Goal: Check status: Check status

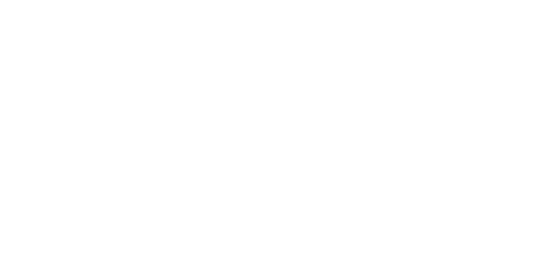
click at [173, 0] on html at bounding box center [270, 0] width 540 height 0
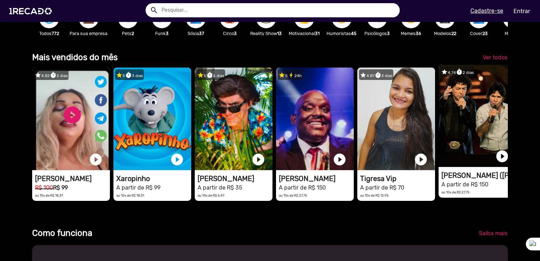
scroll to position [177, 0]
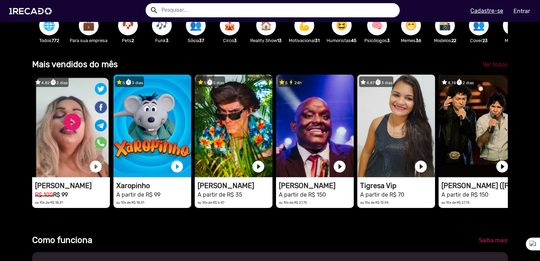
click at [489, 68] on span "Ver todos" at bounding box center [495, 64] width 25 height 7
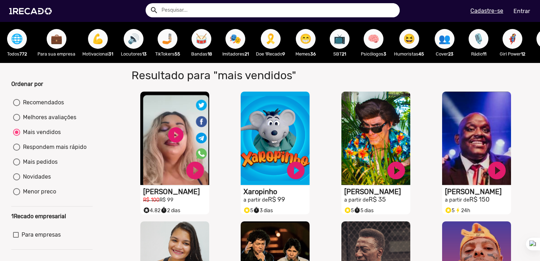
click at [18, 41] on span "🌐" at bounding box center [17, 39] width 12 height 20
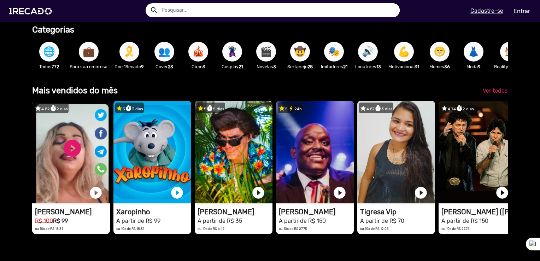
scroll to position [141, 0]
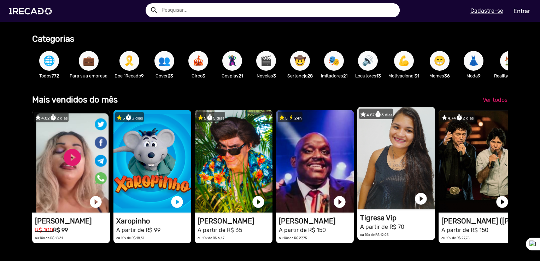
click at [110, 170] on video "1RECADO vídeos dedicados para fãs e empresas" at bounding box center [71, 161] width 78 height 103
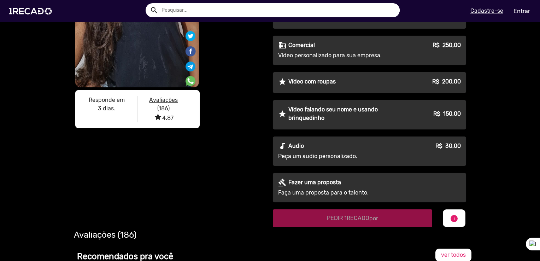
scroll to position [71, 0]
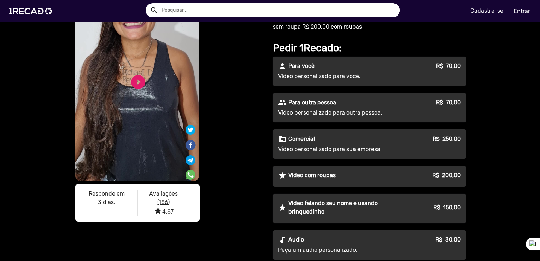
click at [138, 136] on video "S1RECADO vídeos dedicados para fãs e empresas" at bounding box center [137, 71] width 124 height 220
click at [137, 81] on link "play_circle_filled" at bounding box center [138, 82] width 17 height 17
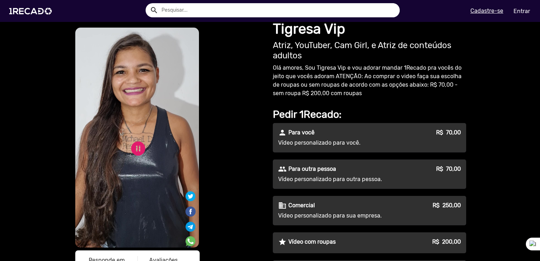
scroll to position [0, 0]
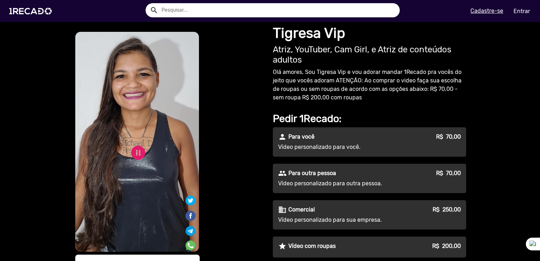
click at [222, 161] on div "S1RECADO vídeos dedicados para fãs e empresas S1RECADO vídeos dedicados para fã…" at bounding box center [169, 163] width 191 height 266
click at [229, 178] on div "S1RECADO vídeos dedicados para fãs e empresas S1RECADO vídeos dedicados para fã…" at bounding box center [169, 163] width 191 height 266
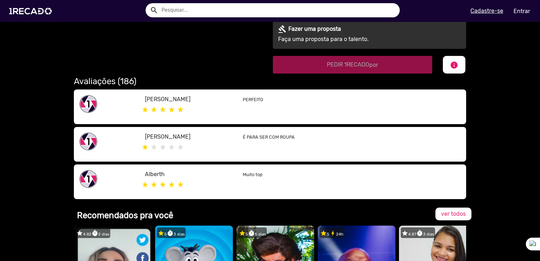
scroll to position [318, 0]
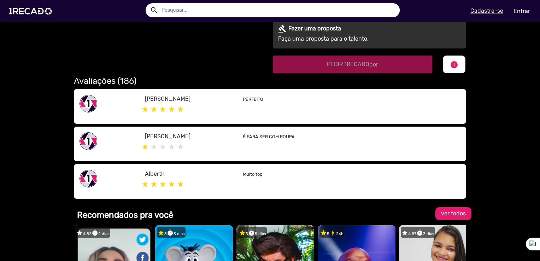
click at [454, 216] on span "ver todos" at bounding box center [453, 213] width 25 height 7
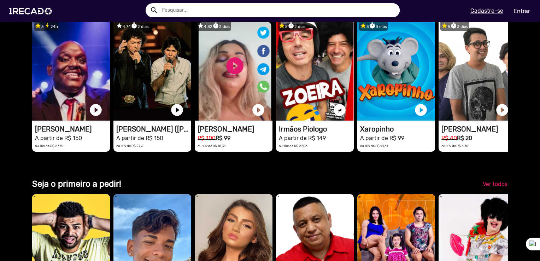
scroll to position [1520, 0]
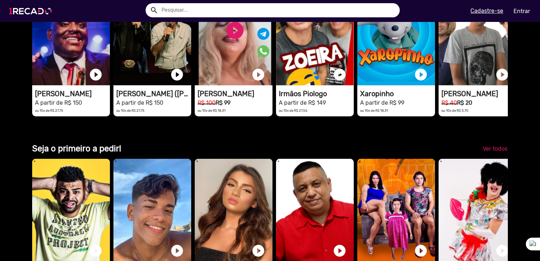
click at [8, 2] on img at bounding box center [31, 11] width 53 height 30
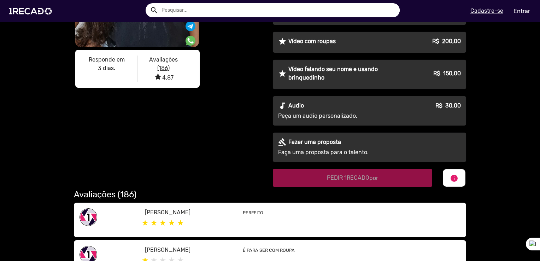
scroll to position [192, 0]
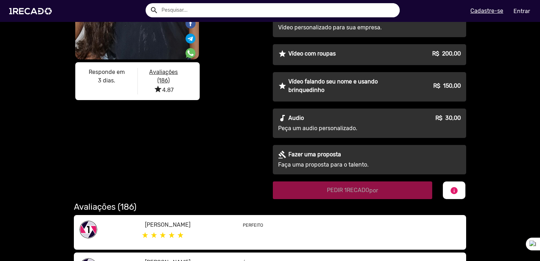
click at [162, 82] on u "Avaliações (186)" at bounding box center [163, 76] width 29 height 15
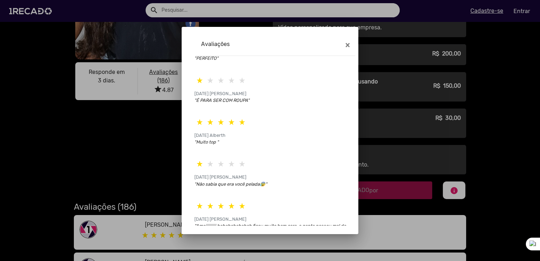
scroll to position [67, 0]
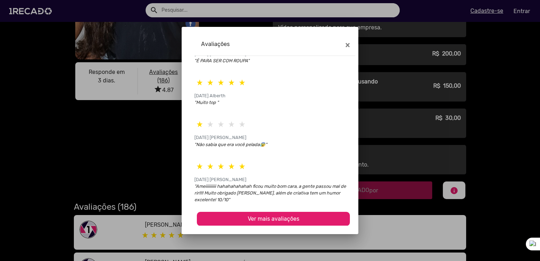
click at [265, 219] on span "Ver mais avaliações" at bounding box center [274, 218] width 52 height 7
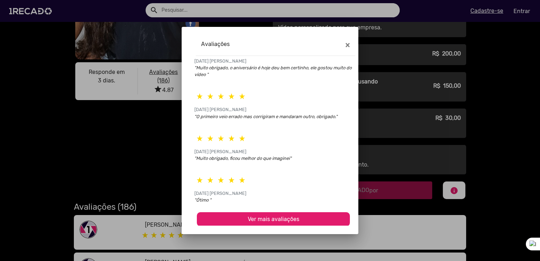
scroll to position [283, 0]
click at [279, 217] on span "Ver mais avaliações" at bounding box center [274, 218] width 52 height 7
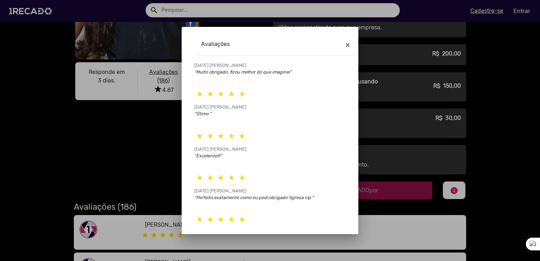
scroll to position [492, 0]
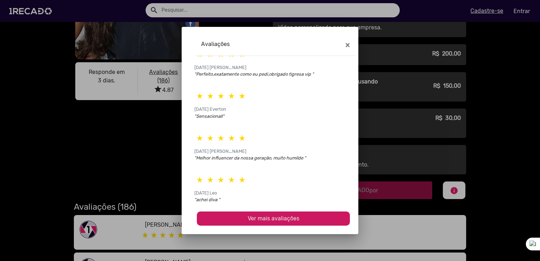
click at [296, 216] on button "Ver mais avaliações" at bounding box center [273, 218] width 153 height 14
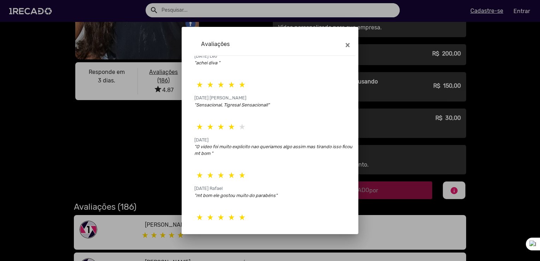
scroll to position [716, 0]
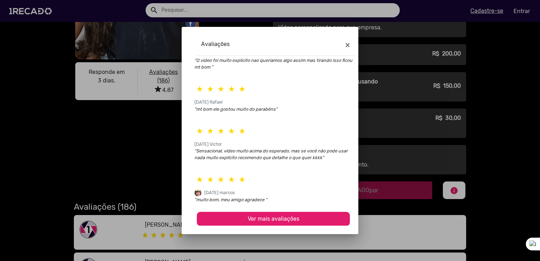
click at [256, 215] on span "Ver mais avaliações" at bounding box center [274, 218] width 52 height 7
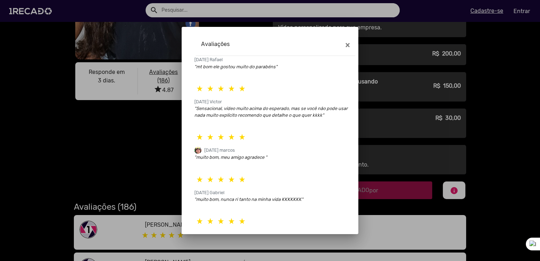
scroll to position [786, 0]
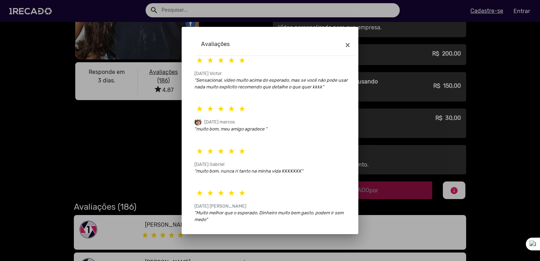
click at [336, 81] on icon ""Sensacional, vídeo muito acima do esperado, mas se você não pode usar nada mui…" at bounding box center [270, 83] width 153 height 12
drag, startPoint x: 336, startPoint y: 81, endPoint x: 255, endPoint y: 86, distance: 81.1
click at [255, 86] on icon ""Sensacional, vídeo muito acima do esperado, mas se você não pode usar nada mui…" at bounding box center [270, 83] width 153 height 12
click at [264, 89] on icon ""Sensacional, vídeo muito acima do esperado, mas se você não pode usar nada mui…" at bounding box center [270, 83] width 153 height 12
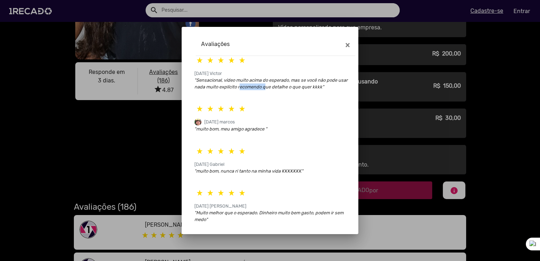
click at [264, 89] on p ""Sensacional, vídeo muito acima do esperado, mas se você não pode usar nada mui…" at bounding box center [273, 83] width 158 height 13
drag, startPoint x: 264, startPoint y: 89, endPoint x: 295, endPoint y: 93, distance: 30.6
click at [295, 93] on div ""Sensacional, vídeo muito acima do esperado, mas se você não pode usar nada mui…" at bounding box center [273, 86] width 158 height 19
click at [319, 87] on icon ""Sensacional, vídeo muito acima do esperado, mas se você não pode usar nada mui…" at bounding box center [270, 83] width 153 height 12
click at [319, 88] on icon ""Sensacional, vídeo muito acima do esperado, mas se você não pode usar nada mui…" at bounding box center [270, 83] width 153 height 12
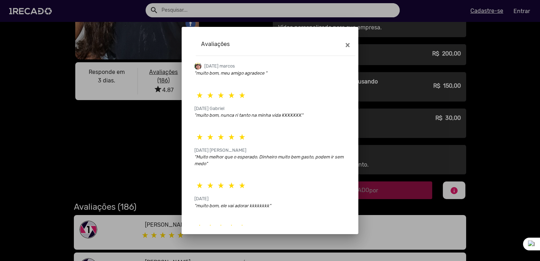
scroll to position [932, 0]
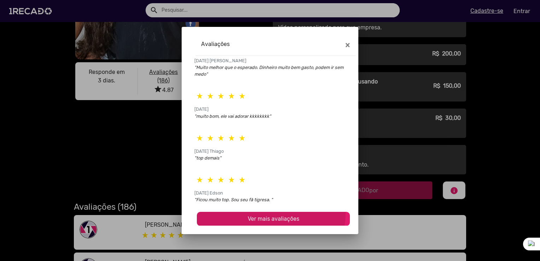
click at [247, 213] on button "Ver mais avaliações" at bounding box center [273, 219] width 153 height 14
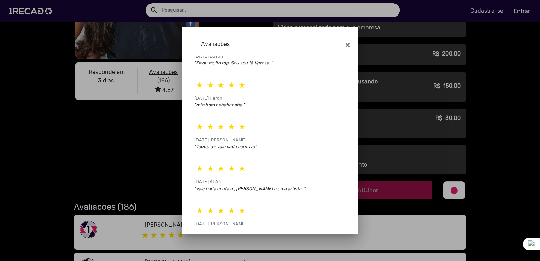
scroll to position [1155, 0]
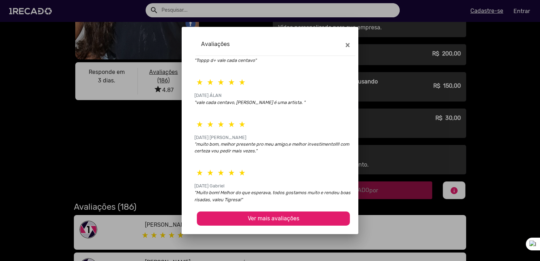
click at [298, 220] on button "Ver mais avaliações" at bounding box center [273, 218] width 153 height 14
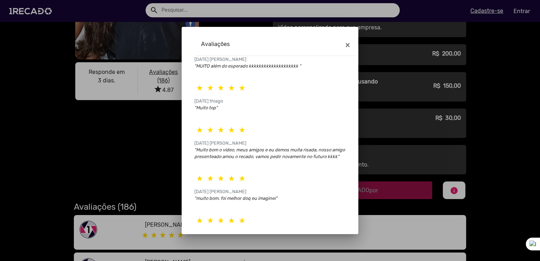
scroll to position [1377, 0]
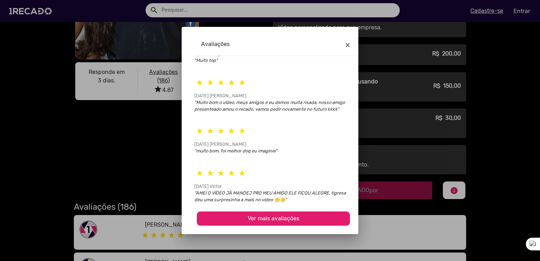
click at [273, 227] on mat-dialog-container "Avaliações × [DATE] [PERSON_NAME] "PERFEITO" [DATE] [PERSON_NAME] "É PARA SER C…" at bounding box center [270, 130] width 177 height 207
click at [277, 213] on button "Ver mais avaliações" at bounding box center [273, 218] width 153 height 14
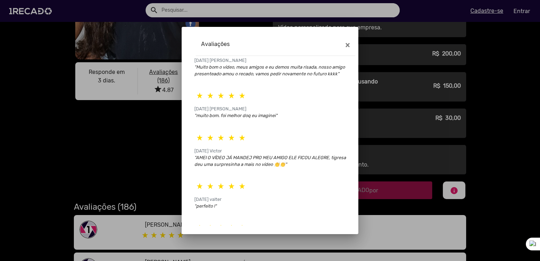
scroll to position [1587, 0]
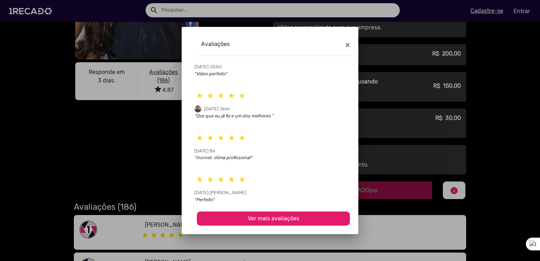
click at [262, 224] on button "Ver mais avaliações" at bounding box center [273, 218] width 153 height 14
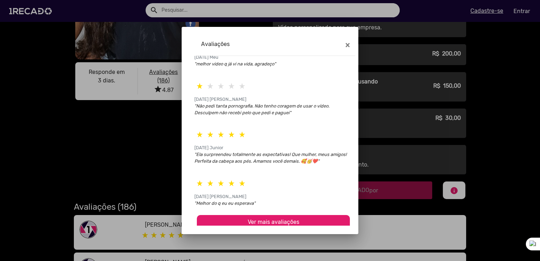
scroll to position [1810, 0]
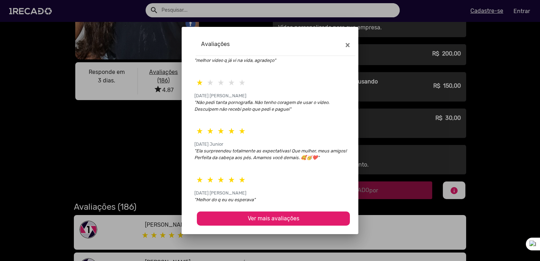
click at [238, 219] on button "Ver mais avaliações" at bounding box center [273, 218] width 153 height 14
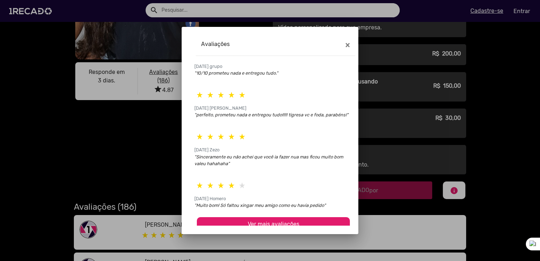
scroll to position [2040, 0]
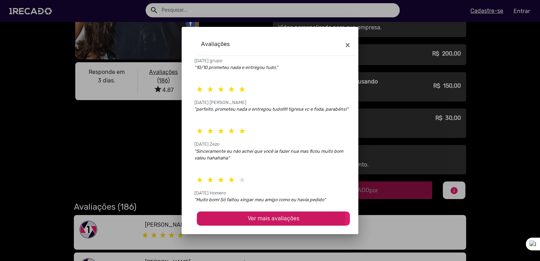
click at [235, 216] on button "Ver mais avaliações" at bounding box center [273, 218] width 153 height 14
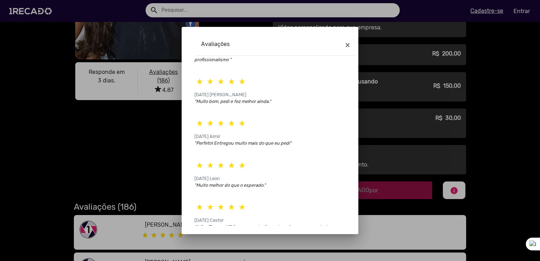
scroll to position [2269, 0]
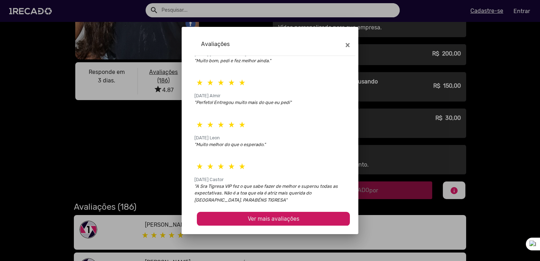
click at [276, 216] on span "Ver mais avaliações" at bounding box center [274, 218] width 52 height 7
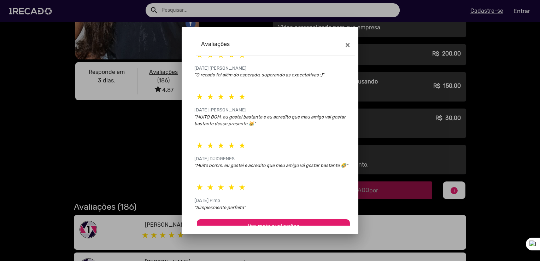
scroll to position [2492, 0]
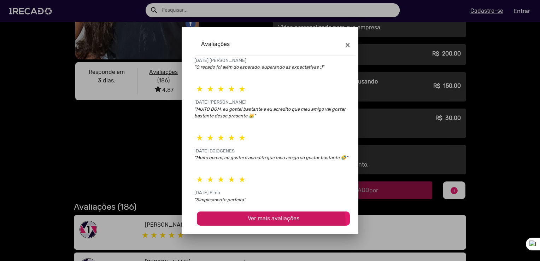
click at [262, 226] on button "Ver mais avaliações" at bounding box center [273, 218] width 153 height 14
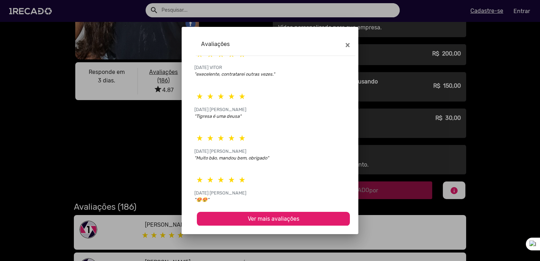
scroll to position [2701, 0]
click at [252, 216] on span "Ver mais avaliações" at bounding box center [274, 218] width 52 height 7
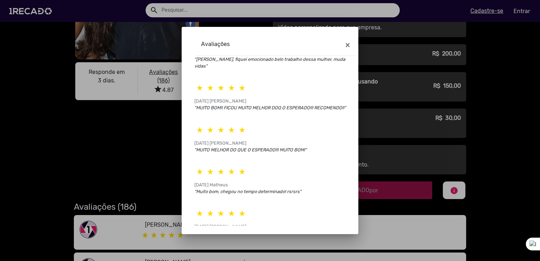
scroll to position [2911, 0]
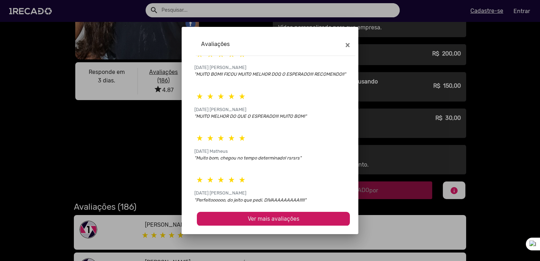
click at [323, 216] on button "Ver mais avaliações" at bounding box center [273, 219] width 153 height 14
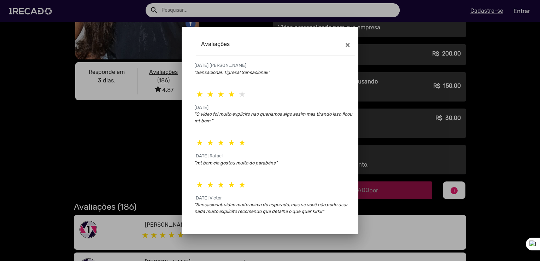
scroll to position [0, 0]
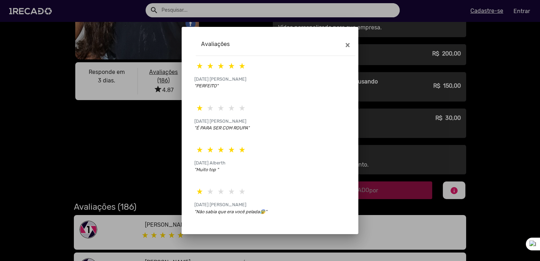
click at [414, 64] on div at bounding box center [270, 130] width 540 height 261
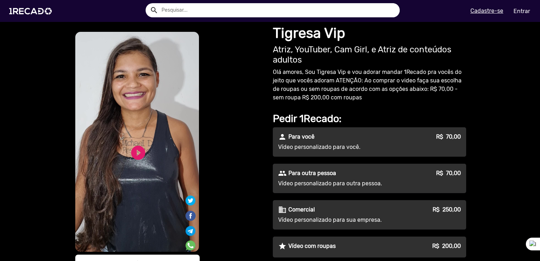
click at [520, 13] on link "Entrar" at bounding box center [522, 11] width 26 height 12
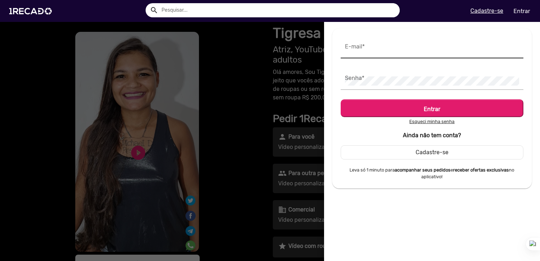
click at [378, 52] on input "E-mail *" at bounding box center [432, 49] width 174 height 9
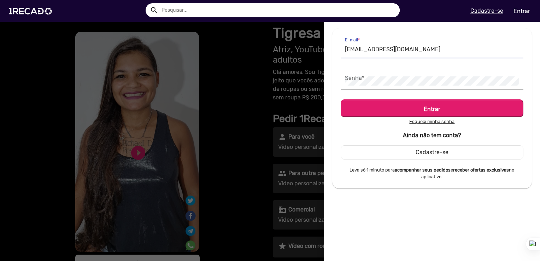
type input "[EMAIL_ADDRESS][DOMAIN_NAME]"
drag, startPoint x: 340, startPoint y: 88, endPoint x: 343, endPoint y: 85, distance: 3.8
click at [341, 87] on div "[EMAIL_ADDRESS][DOMAIN_NAME] E-mail * Senha * Entrar Esqueci minha senha Ainda …" at bounding box center [432, 108] width 200 height 160
click at [343, 85] on div "Senha *" at bounding box center [432, 79] width 183 height 22
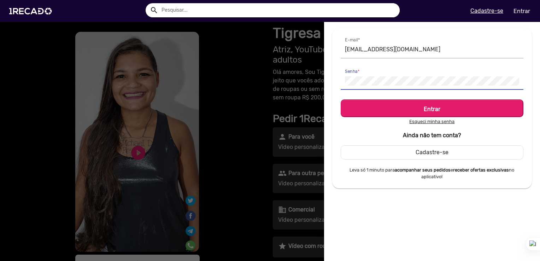
click at [341, 99] on button "Entrar" at bounding box center [432, 108] width 183 height 18
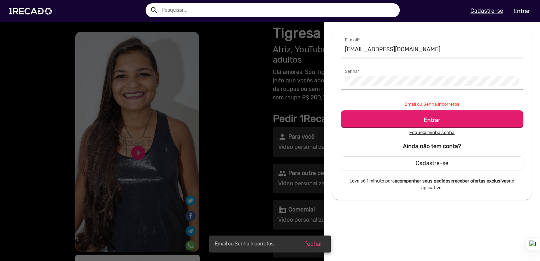
click at [409, 39] on div "[EMAIL_ADDRESS][DOMAIN_NAME] E-mail *" at bounding box center [432, 48] width 174 height 22
click at [412, 52] on input "[EMAIL_ADDRESS][DOMAIN_NAME]" at bounding box center [432, 49] width 174 height 9
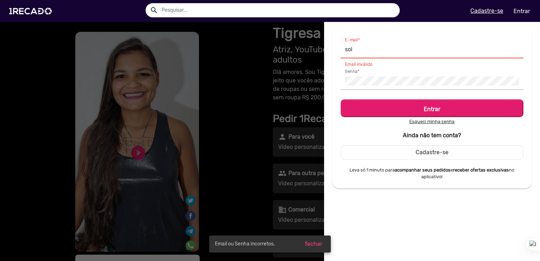
type input "[EMAIL_ADDRESS][DOMAIN_NAME]"
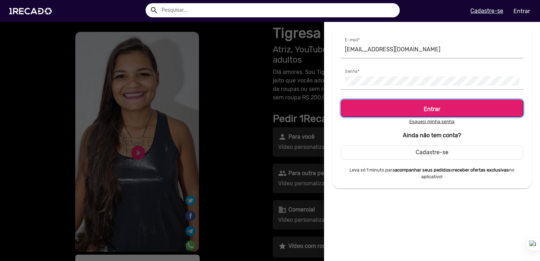
click at [428, 113] on button "Entrar" at bounding box center [432, 108] width 183 height 18
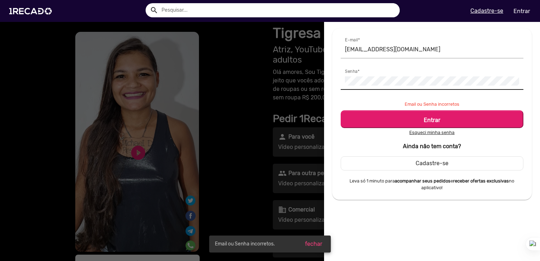
click at [393, 88] on div "Senha *" at bounding box center [432, 79] width 174 height 22
click at [341, 110] on button "Entrar" at bounding box center [432, 119] width 183 height 18
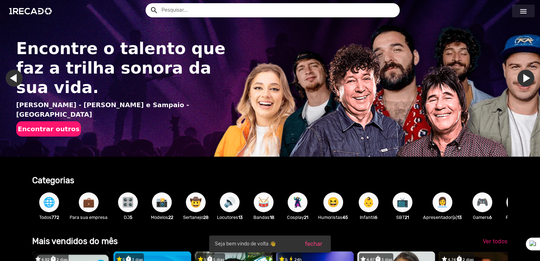
click at [529, 12] on link "menu" at bounding box center [523, 11] width 23 height 13
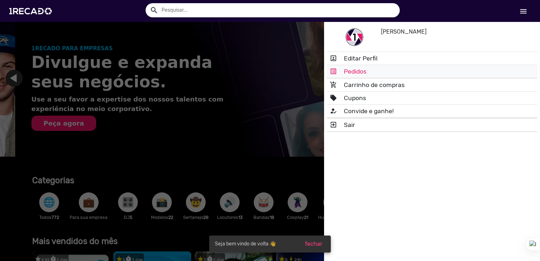
scroll to position [0, 535]
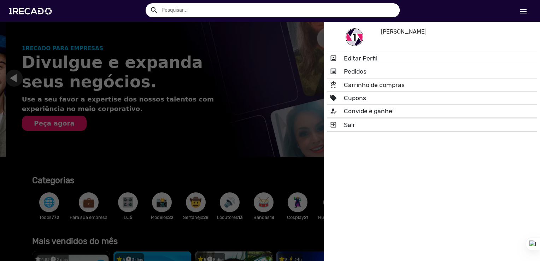
click at [357, 73] on link "list_alt Pedidos" at bounding box center [432, 71] width 210 height 13
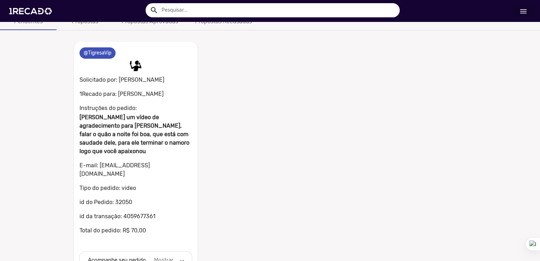
scroll to position [34, 0]
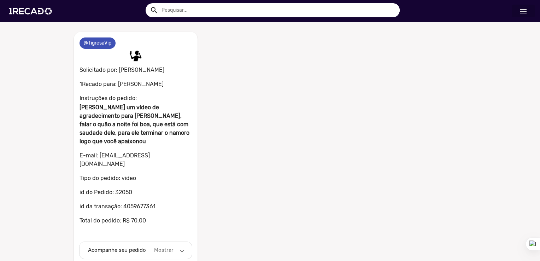
click at [157, 246] on mat-panel-description "Mostrar" at bounding box center [164, 250] width 22 height 8
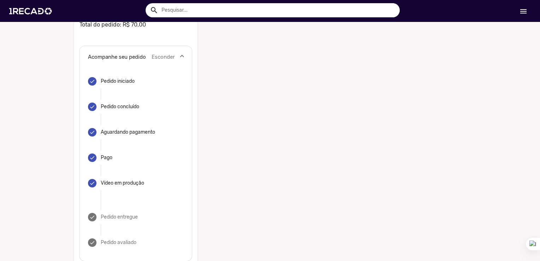
scroll to position [232, 0]
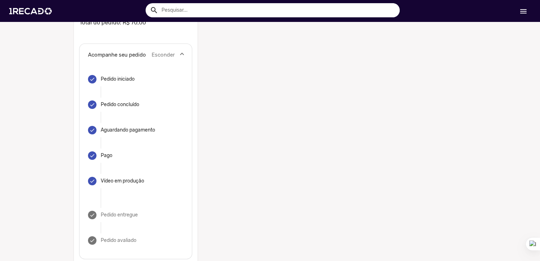
click at [124, 211] on mat-step-header "done Pedido entregue" at bounding box center [135, 214] width 95 height 25
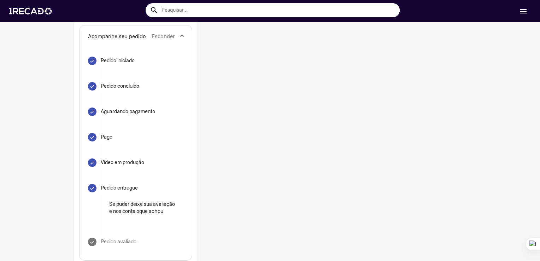
scroll to position [259, 0]
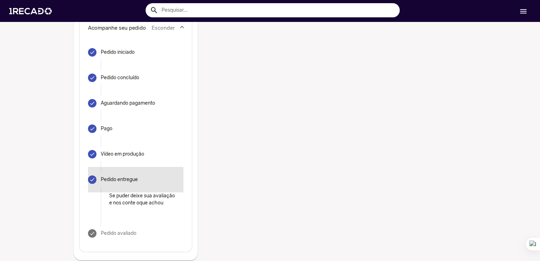
click at [117, 176] on div "Pedido entregue" at bounding box center [119, 179] width 37 height 7
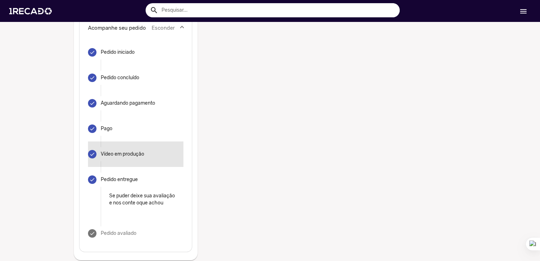
click at [111, 153] on mat-step-header "done Vídeo em produção" at bounding box center [135, 153] width 95 height 25
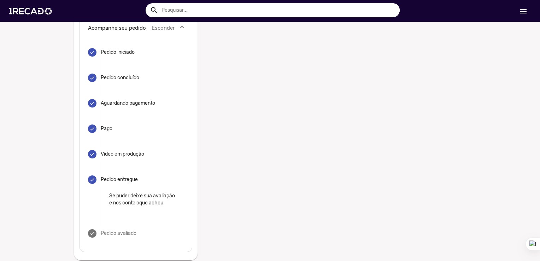
click at [112, 150] on mat-step-header "done Vídeo em produção" at bounding box center [135, 153] width 95 height 25
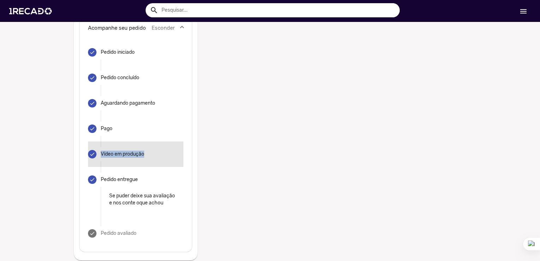
click at [112, 150] on mat-step-header "done Vídeo em produção" at bounding box center [135, 153] width 95 height 25
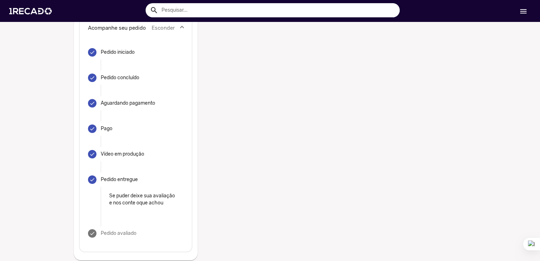
click at [123, 167] on mat-step-header "done Pedido entregue" at bounding box center [135, 179] width 95 height 25
drag, startPoint x: 123, startPoint y: 164, endPoint x: 122, endPoint y: 142, distance: 21.9
click at [122, 151] on div "Vídeo em produção" at bounding box center [122, 154] width 43 height 7
click at [118, 151] on div "Vídeo em produção" at bounding box center [122, 154] width 43 height 7
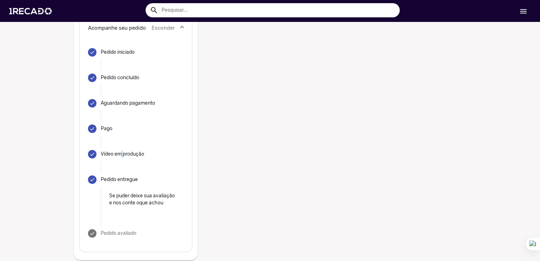
click at [118, 151] on div "Vídeo em produção" at bounding box center [122, 154] width 43 height 7
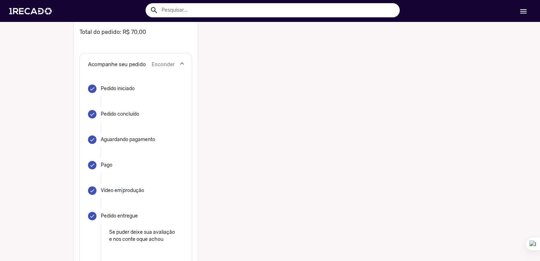
scroll to position [153, 0]
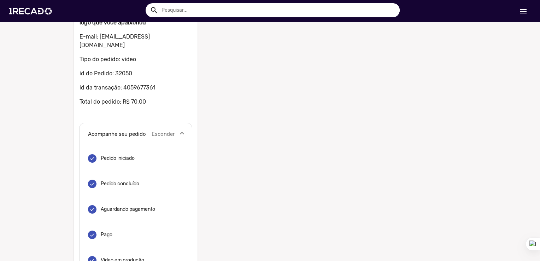
click at [120, 157] on mat-step-header "done Pedido iniciado" at bounding box center [135, 158] width 95 height 25
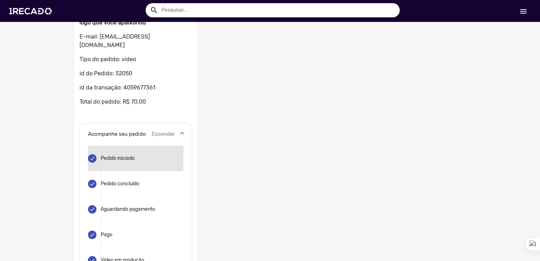
click at [126, 146] on mat-step-header "done Pedido iniciado" at bounding box center [135, 158] width 95 height 25
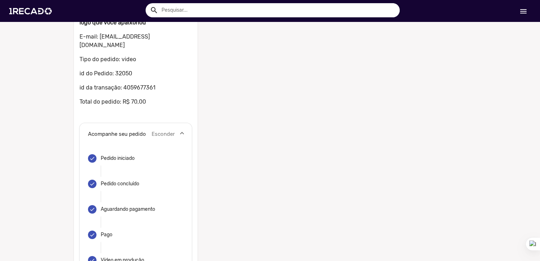
click at [126, 130] on mat-panel-title "Acompanhe seu pedido" at bounding box center [117, 134] width 58 height 8
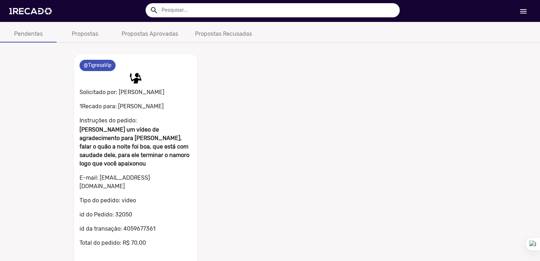
scroll to position [0, 0]
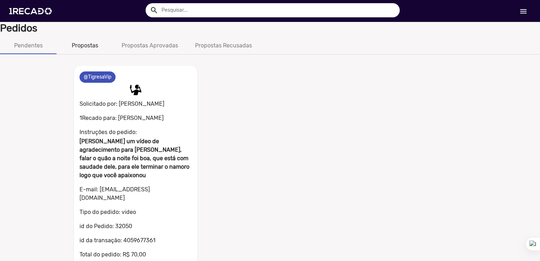
click at [90, 46] on div "Propostas" at bounding box center [85, 45] width 27 height 8
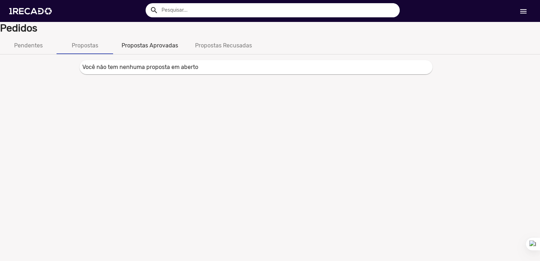
click at [135, 48] on div "Propostas Aprovadas" at bounding box center [150, 45] width 57 height 8
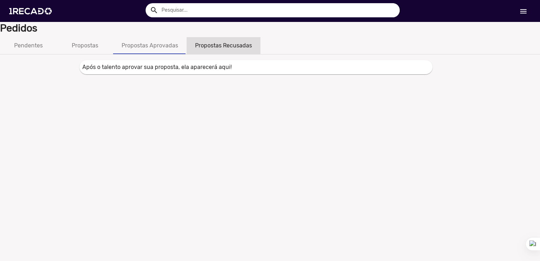
click at [234, 51] on div "Propostas Recusadas" at bounding box center [224, 45] width 74 height 17
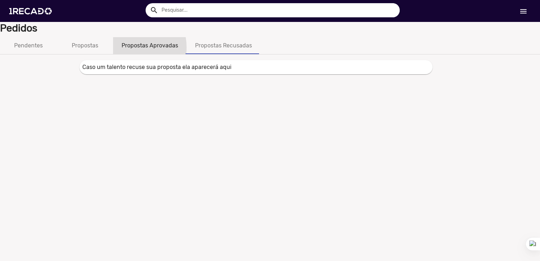
click at [127, 47] on div "Propostas Aprovadas" at bounding box center [150, 45] width 57 height 8
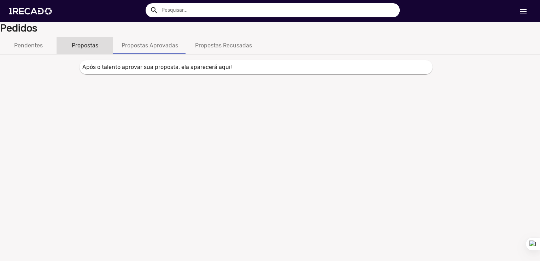
click at [97, 48] on div "Propostas" at bounding box center [85, 45] width 27 height 8
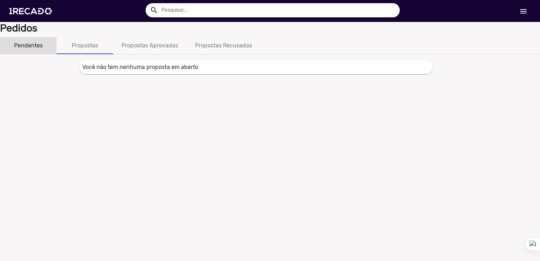
click at [43, 45] on div "Pendentes" at bounding box center [28, 45] width 57 height 17
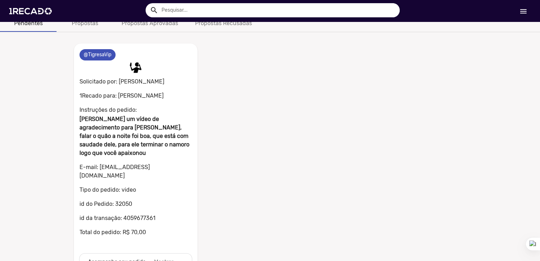
scroll to position [34, 0]
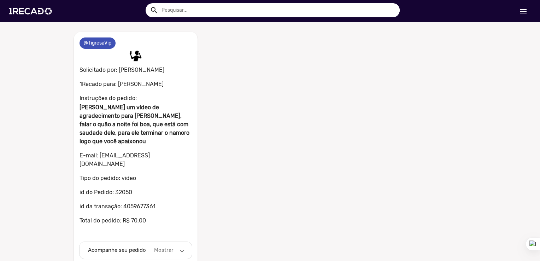
click at [133, 242] on mat-expansion-panel-header "Acompanhe seu pedido Mostrar" at bounding box center [136, 250] width 112 height 17
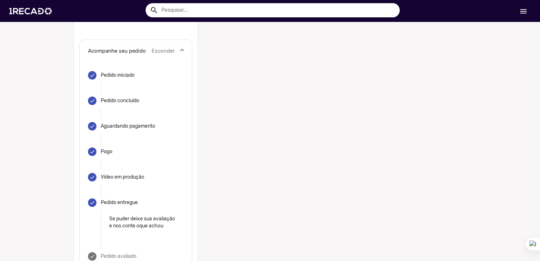
scroll to position [246, 0]
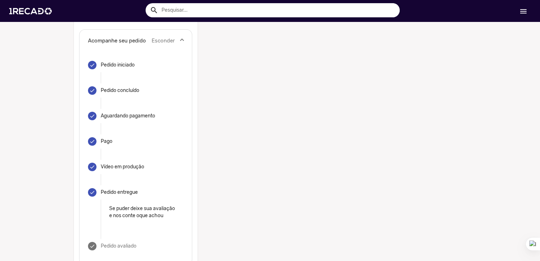
click at [122, 189] on div "Pedido entregue" at bounding box center [119, 192] width 37 height 7
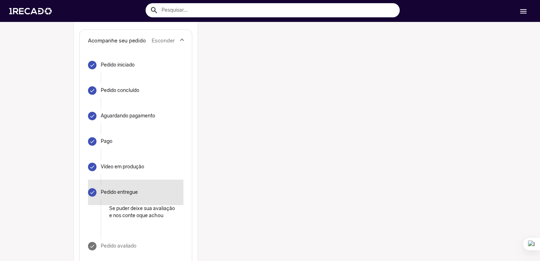
drag, startPoint x: 122, startPoint y: 186, endPoint x: 97, endPoint y: 170, distance: 29.5
click at [96, 180] on mat-step-header "done Pedido entregue" at bounding box center [135, 192] width 95 height 25
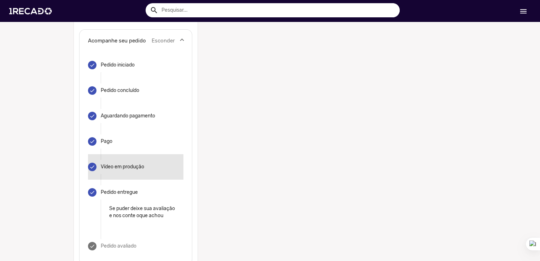
click at [102, 163] on div "Vídeo em produção" at bounding box center [122, 166] width 43 height 7
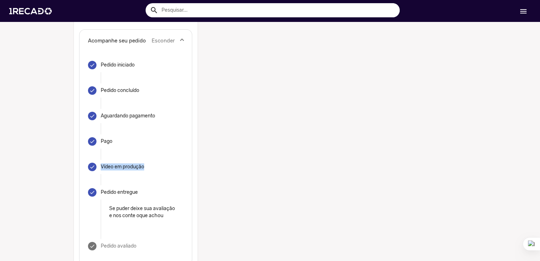
click at [102, 163] on div "Vídeo em produção" at bounding box center [122, 166] width 43 height 7
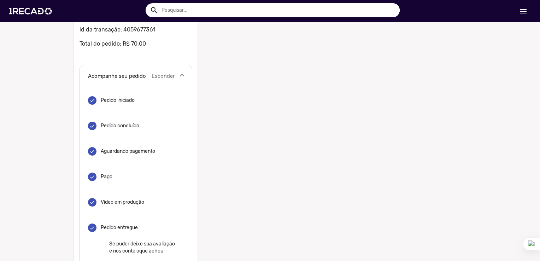
click at [95, 164] on mat-step-header "done Pago" at bounding box center [135, 176] width 95 height 25
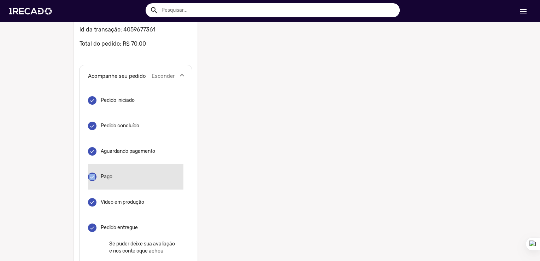
click at [95, 164] on mat-step-header "done Pago" at bounding box center [135, 176] width 95 height 25
click at [96, 164] on mat-step-header "done Pago" at bounding box center [135, 176] width 95 height 25
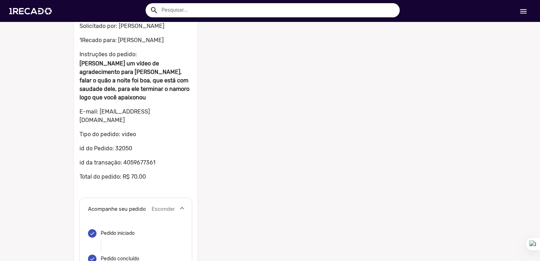
scroll to position [140, 0]
